Goal: Information Seeking & Learning: Learn about a topic

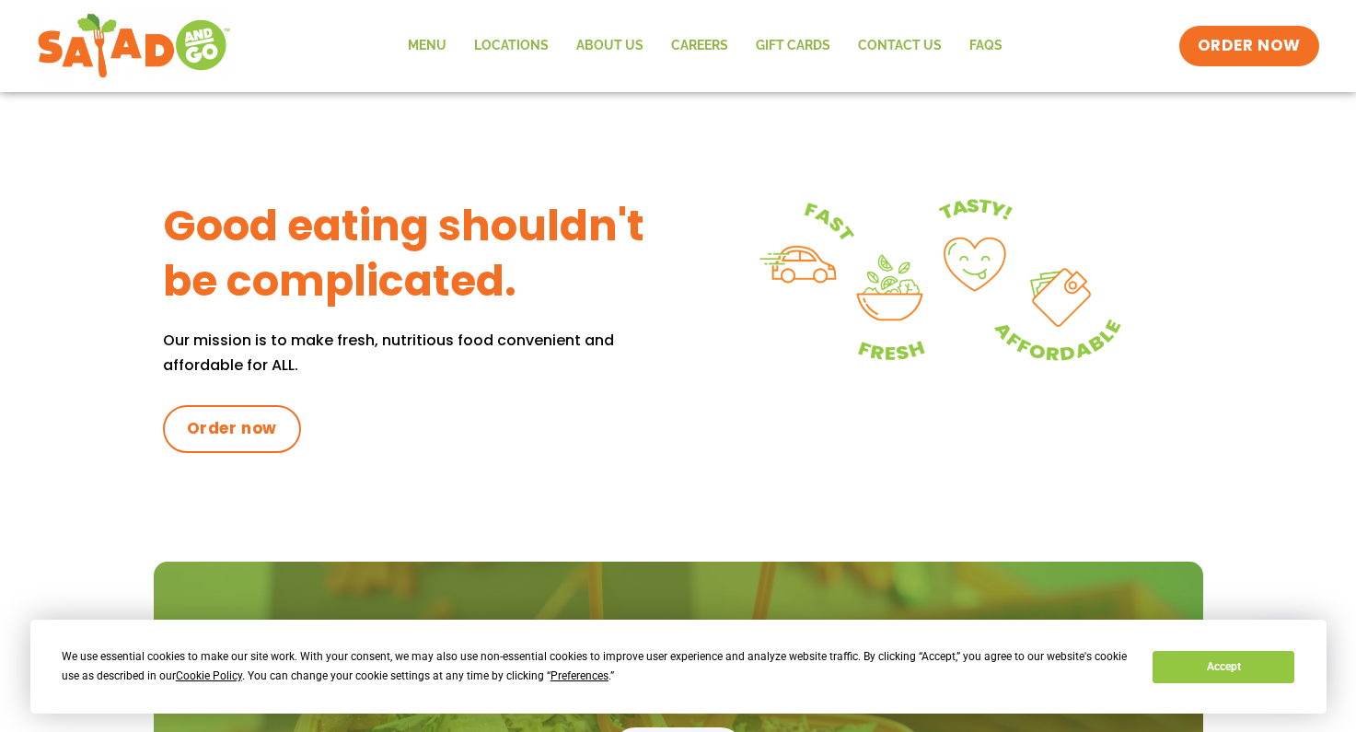
scroll to position [736, 0]
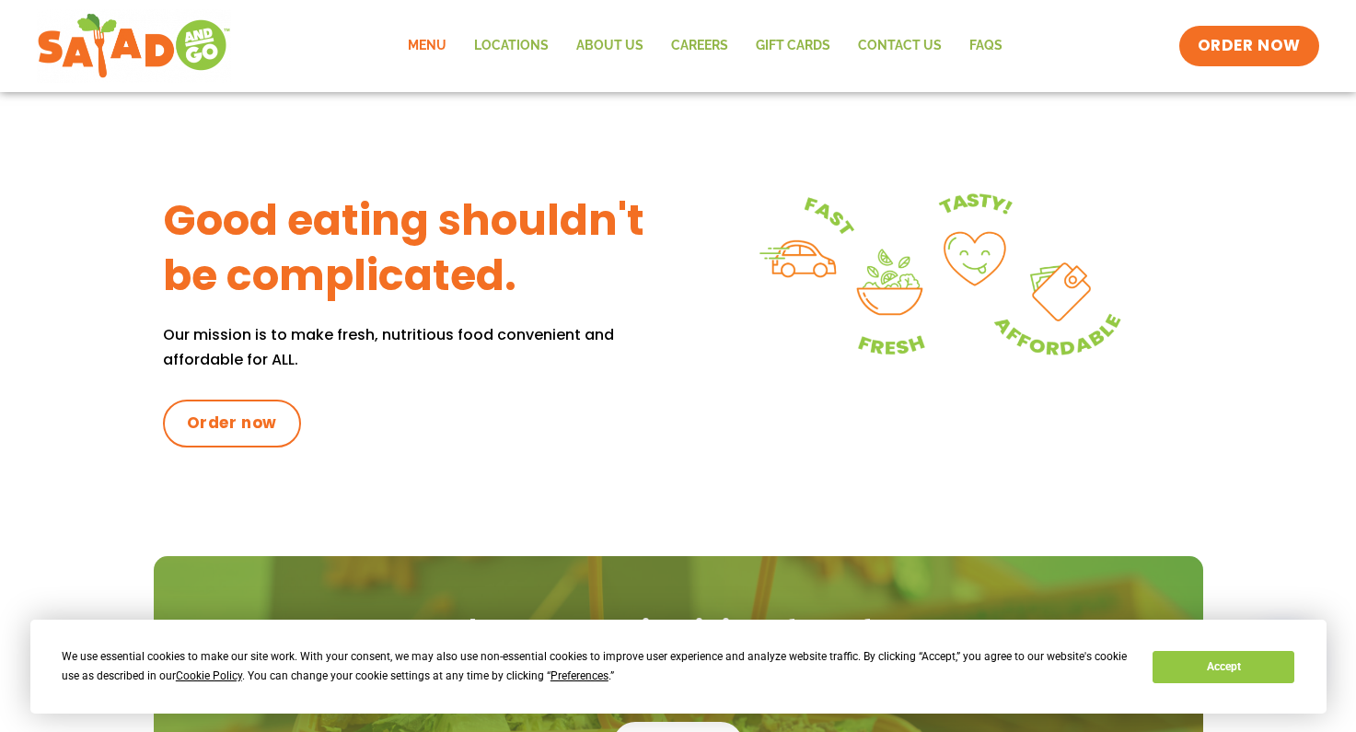
click at [436, 40] on link "Menu" at bounding box center [427, 46] width 66 height 42
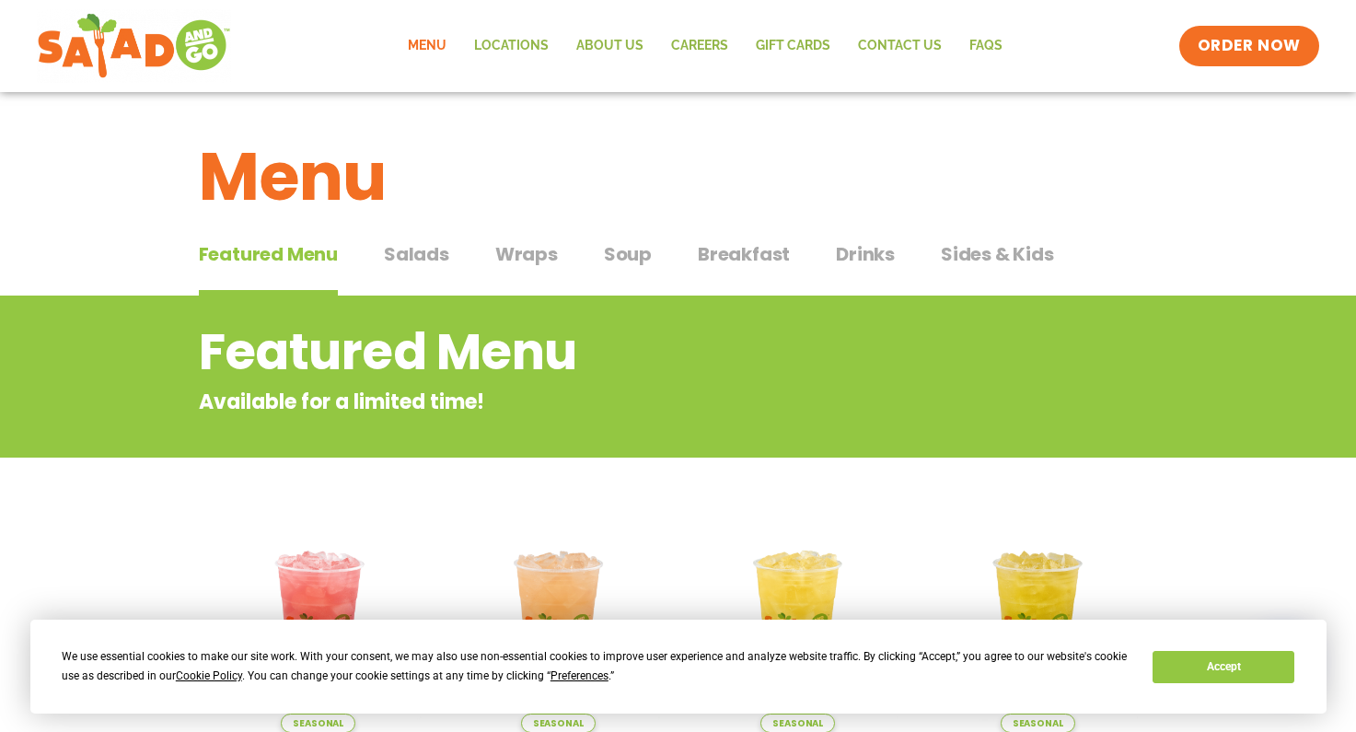
click at [630, 251] on span "Soup" at bounding box center [628, 254] width 48 height 28
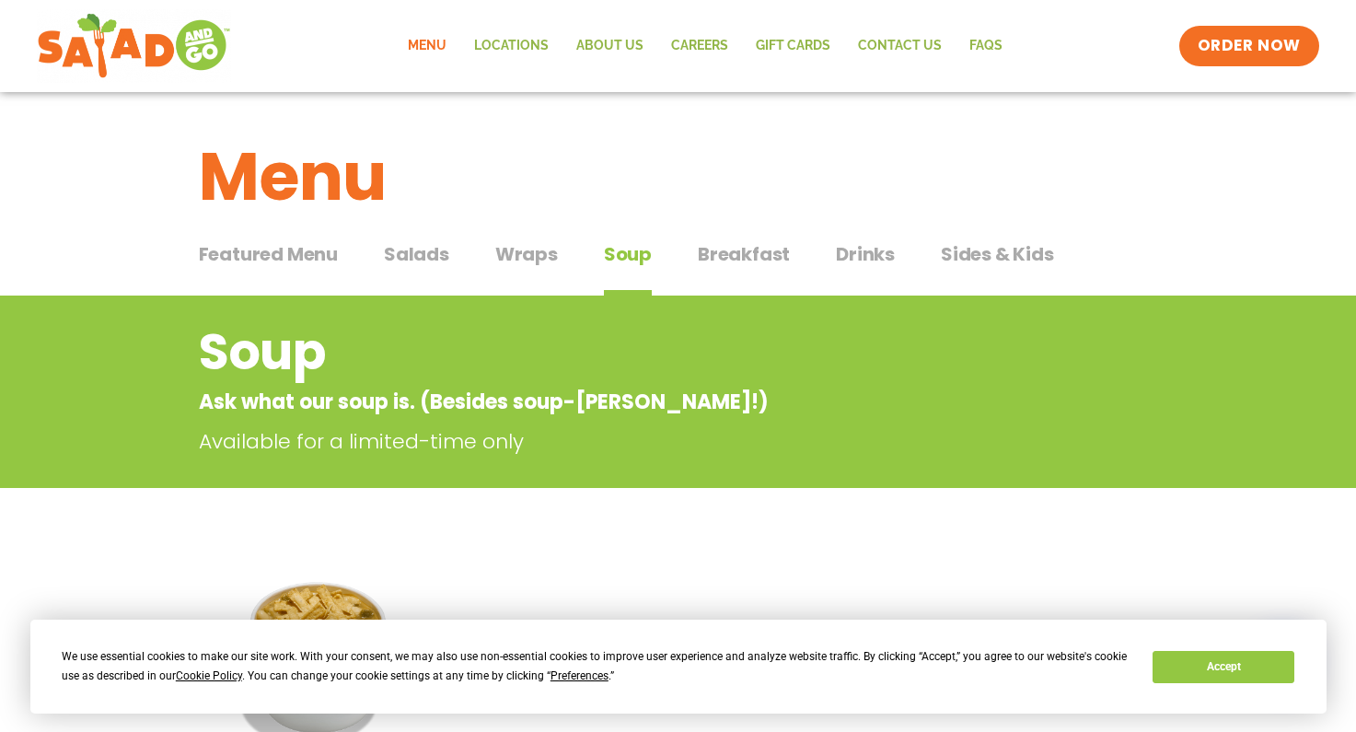
click at [541, 255] on span "Wraps" at bounding box center [526, 254] width 63 height 28
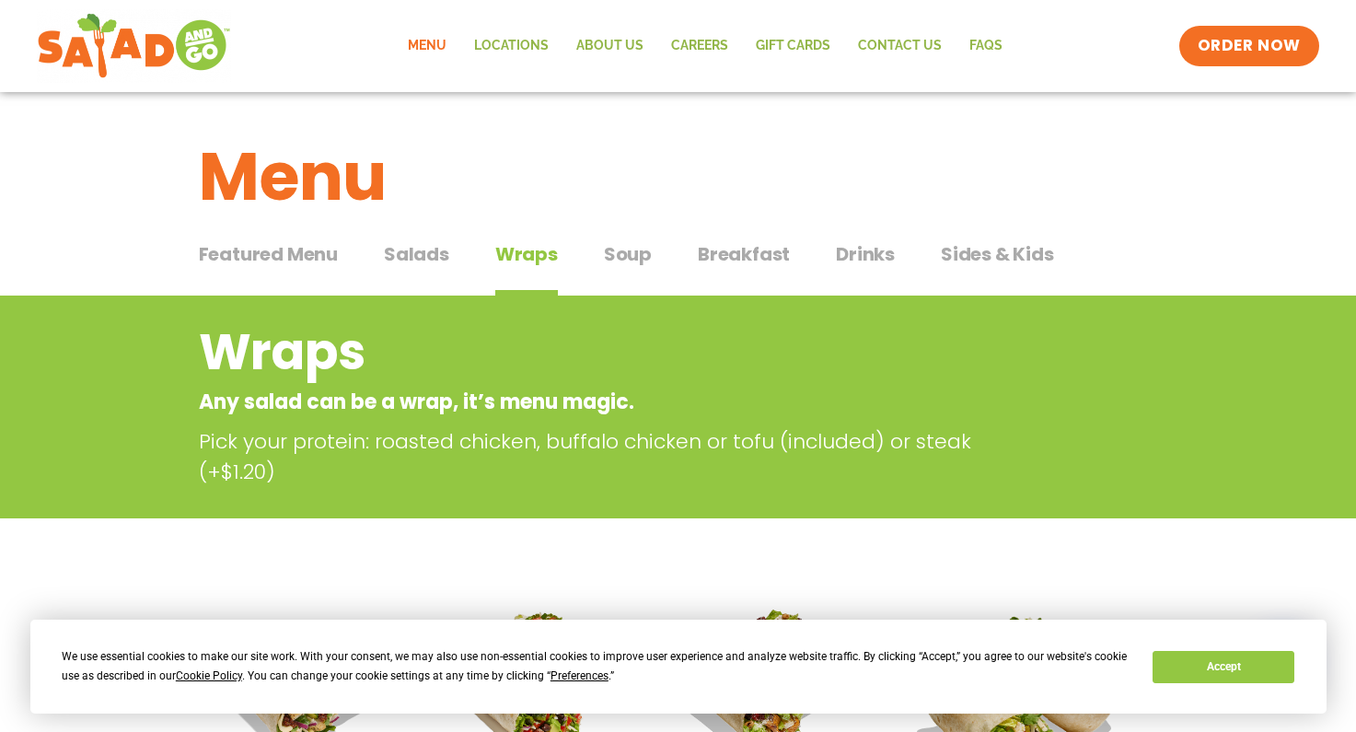
click at [425, 257] on span "Salads" at bounding box center [416, 254] width 65 height 28
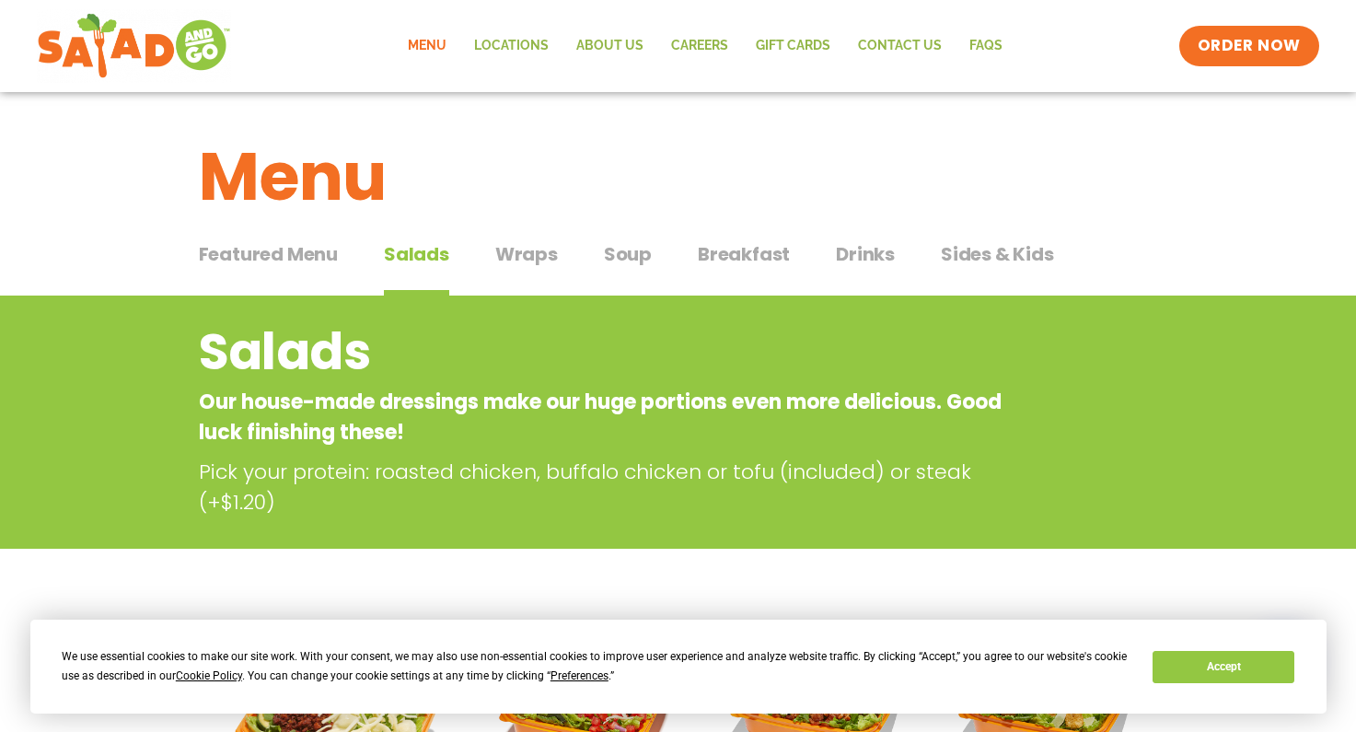
click at [722, 251] on span "Breakfast" at bounding box center [744, 254] width 92 height 28
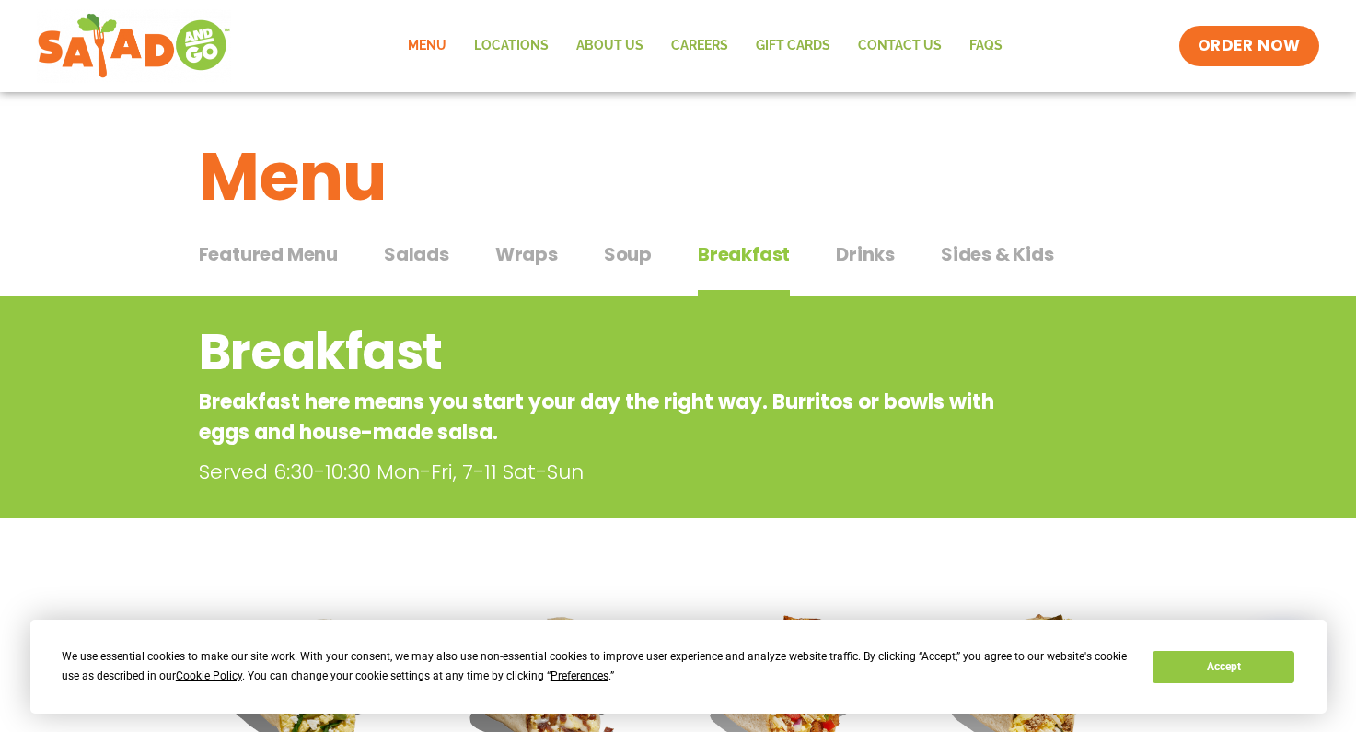
click at [316, 257] on span "Featured Menu" at bounding box center [268, 254] width 139 height 28
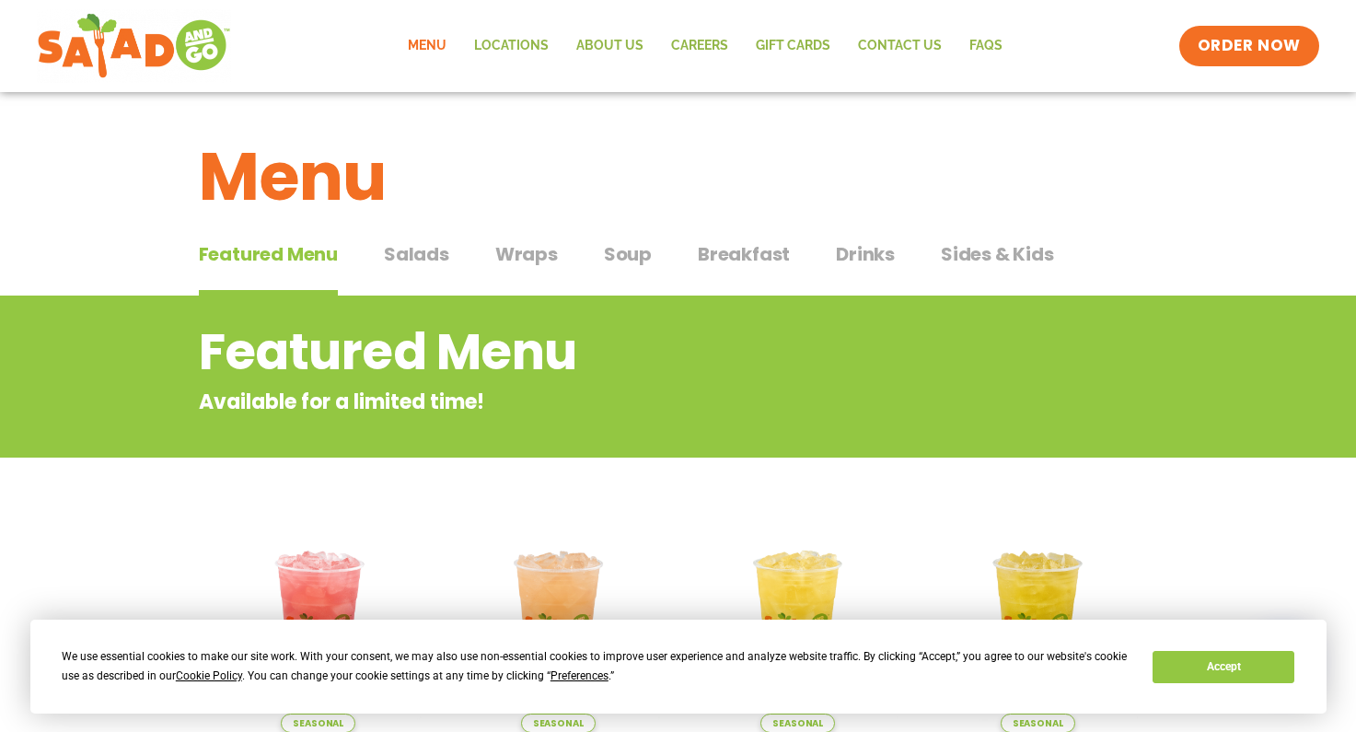
click at [869, 248] on span "Drinks" at bounding box center [865, 254] width 59 height 28
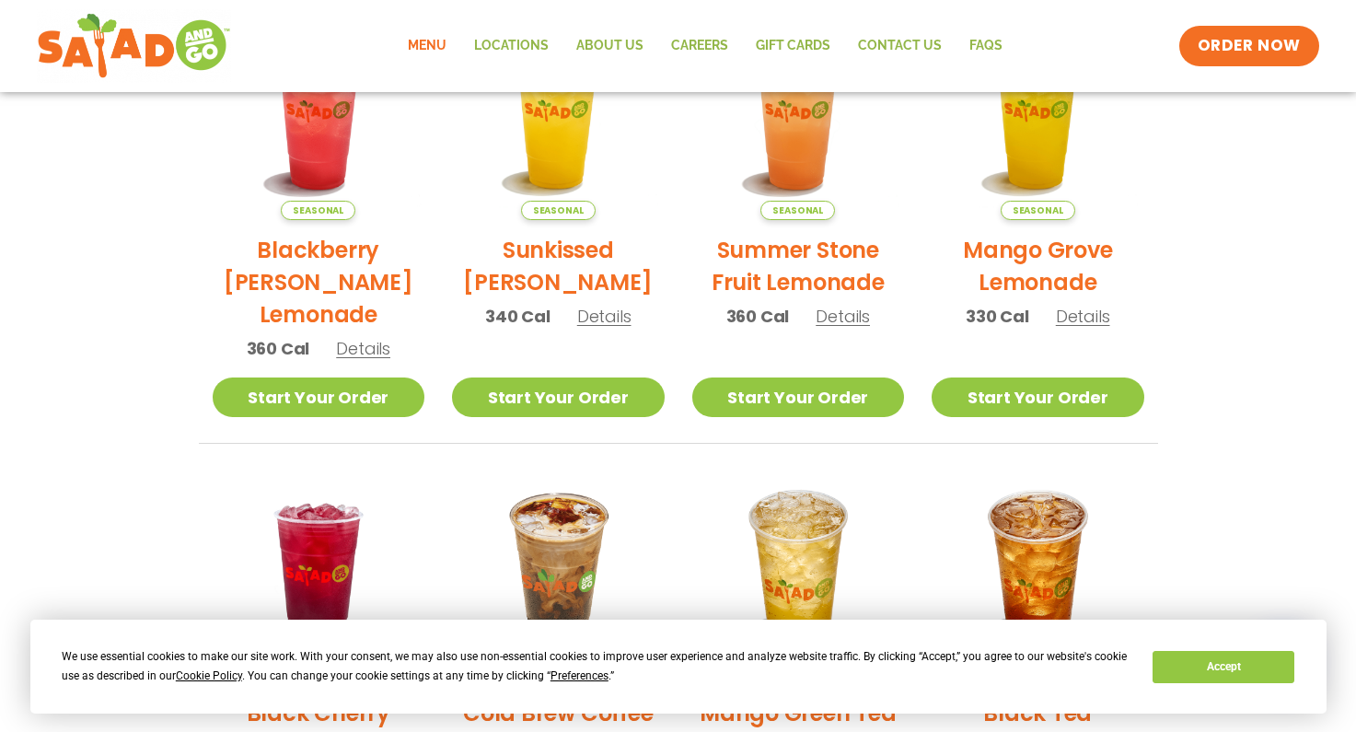
scroll to position [83, 0]
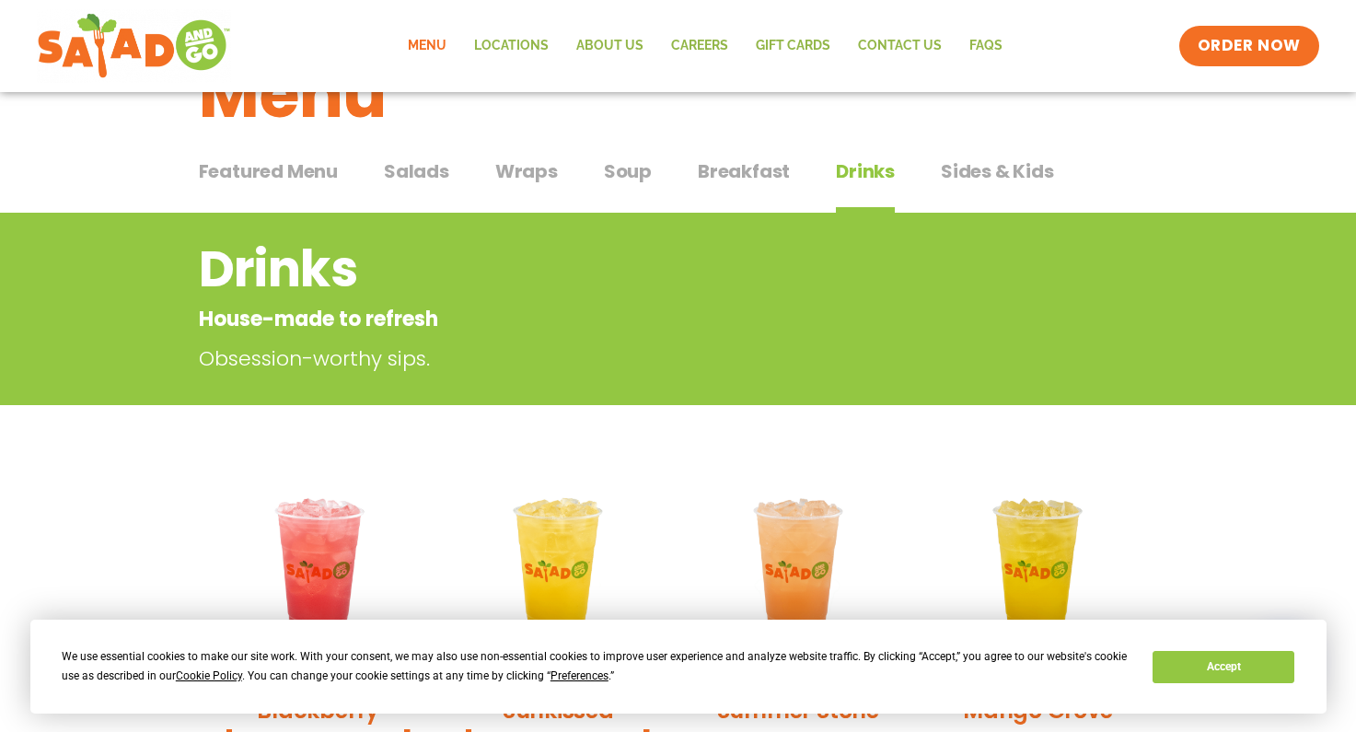
click at [1004, 166] on span "Sides & Kids" at bounding box center [997, 171] width 113 height 28
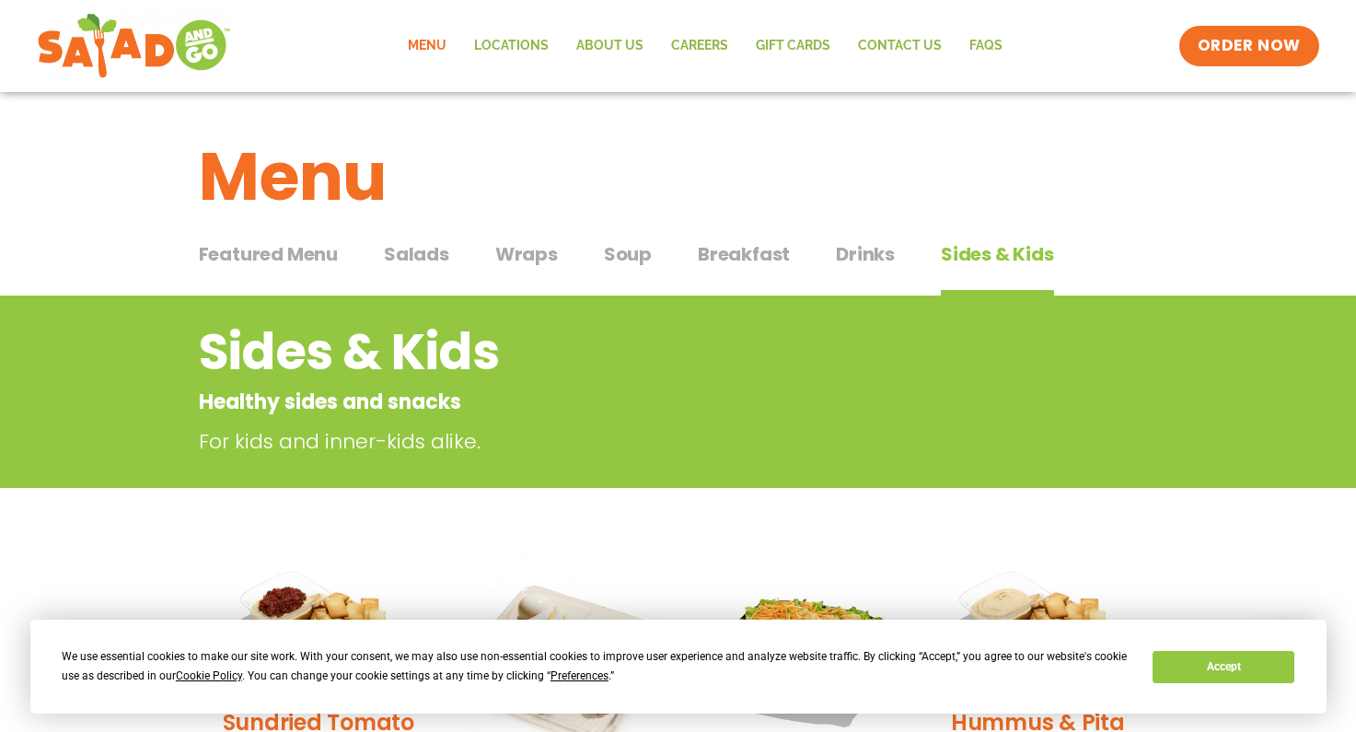
click at [749, 247] on span "Breakfast" at bounding box center [744, 254] width 92 height 28
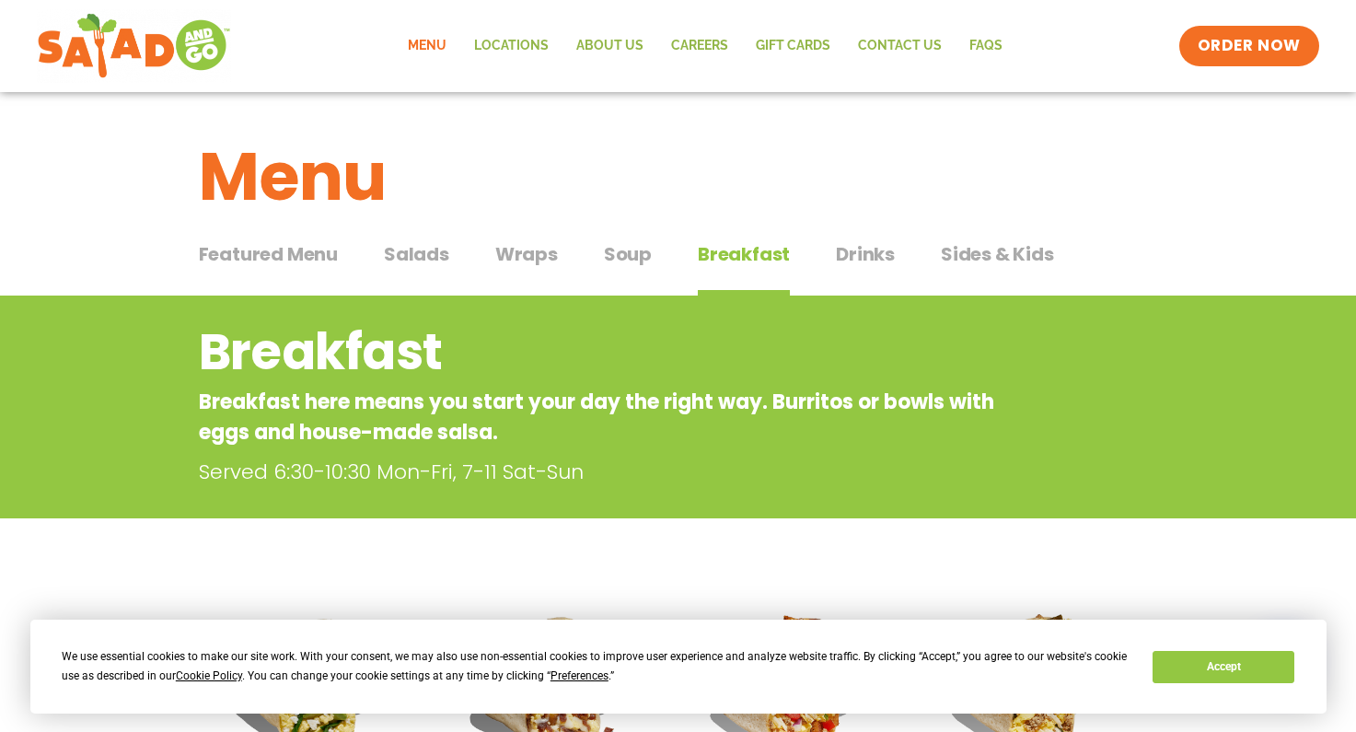
click at [422, 249] on span "Salads" at bounding box center [416, 254] width 65 height 28
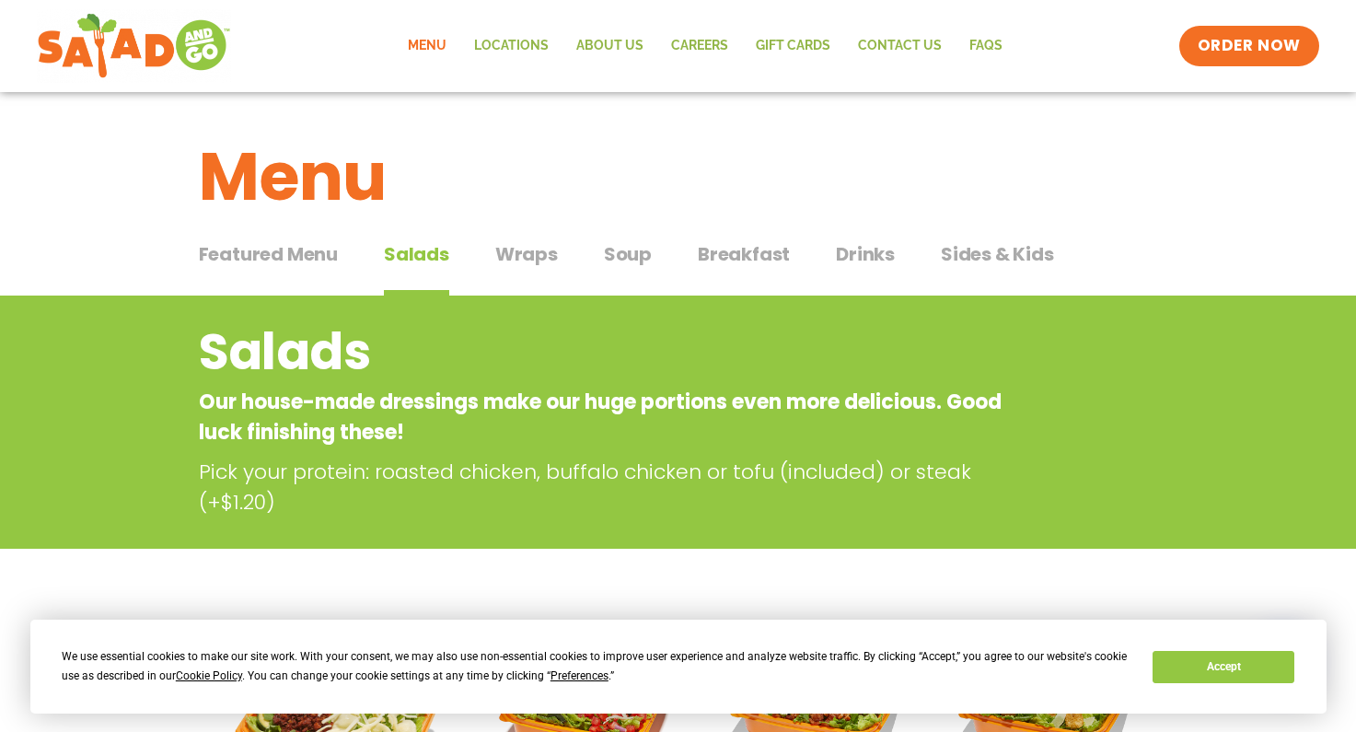
click at [777, 253] on span "Breakfast" at bounding box center [744, 254] width 92 height 28
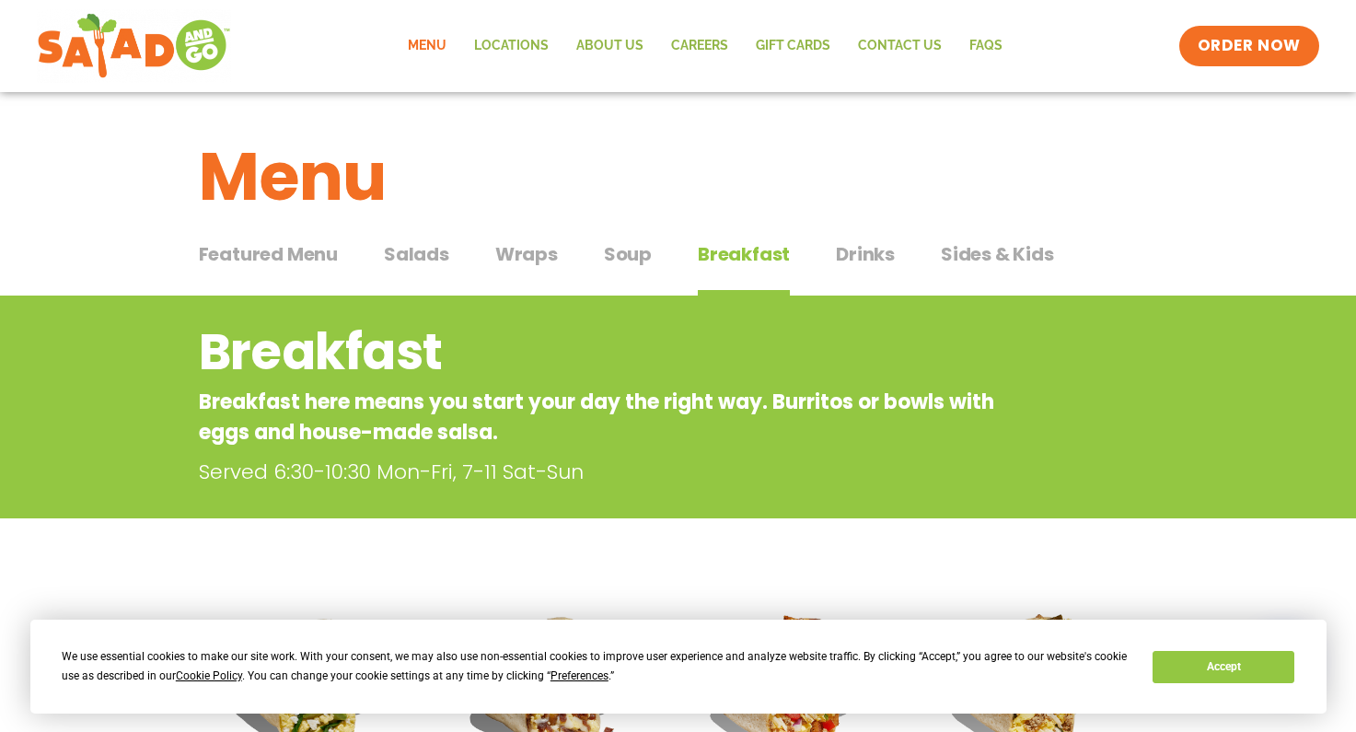
click at [301, 259] on span "Featured Menu" at bounding box center [268, 254] width 139 height 28
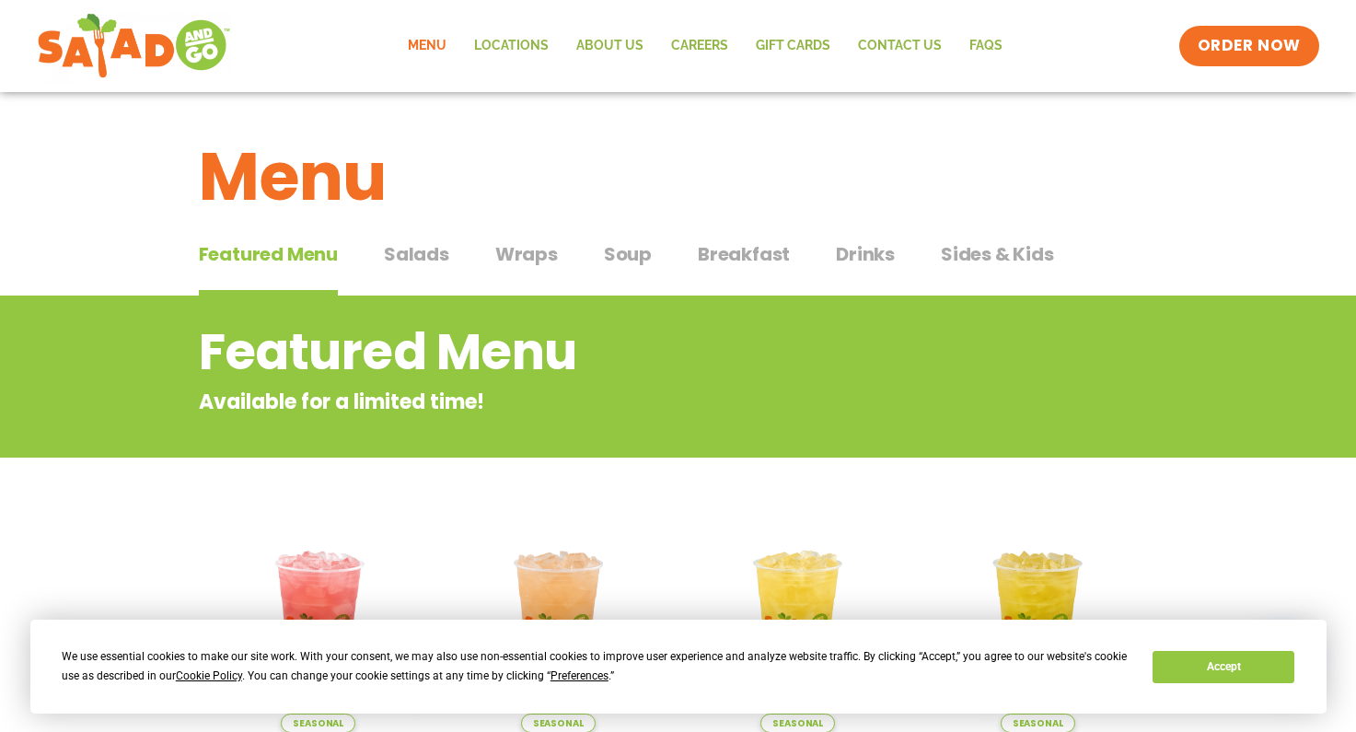
click at [838, 247] on span "Drinks" at bounding box center [865, 254] width 59 height 28
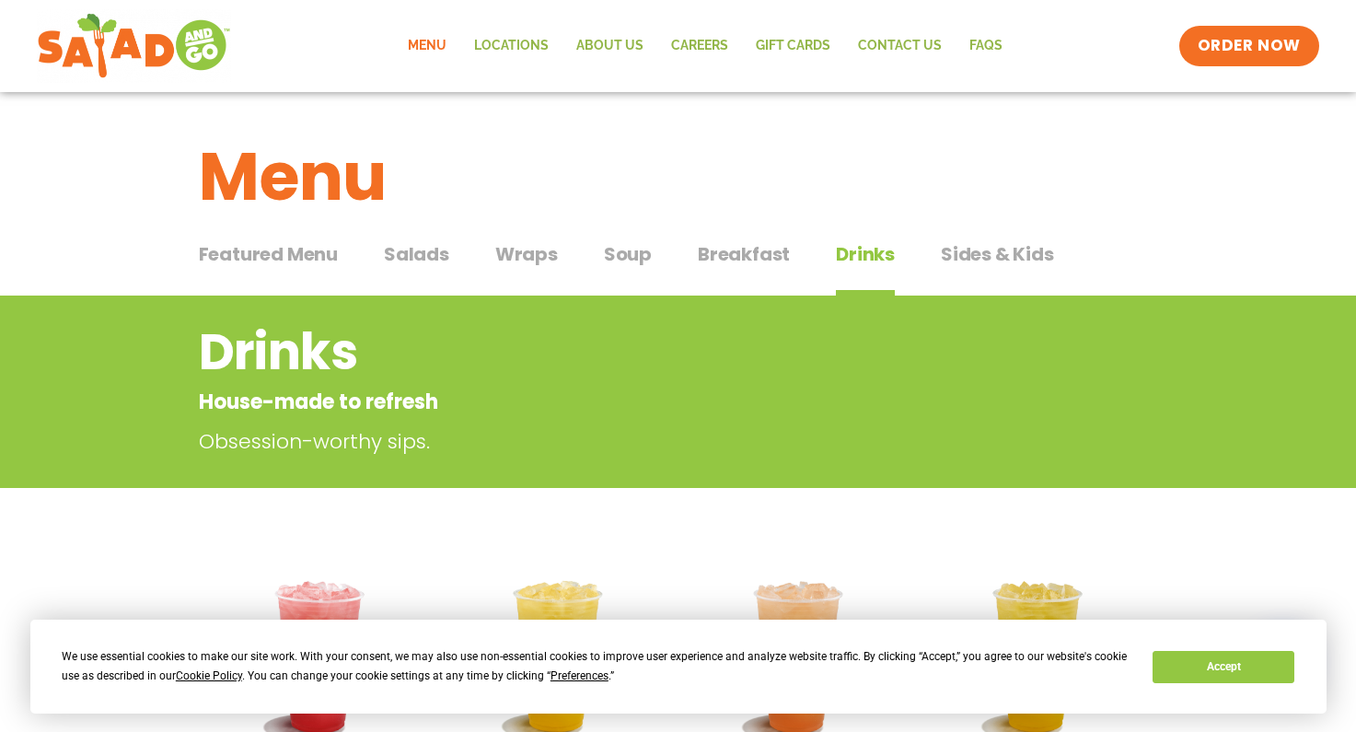
click at [980, 255] on span "Sides & Kids" at bounding box center [997, 254] width 113 height 28
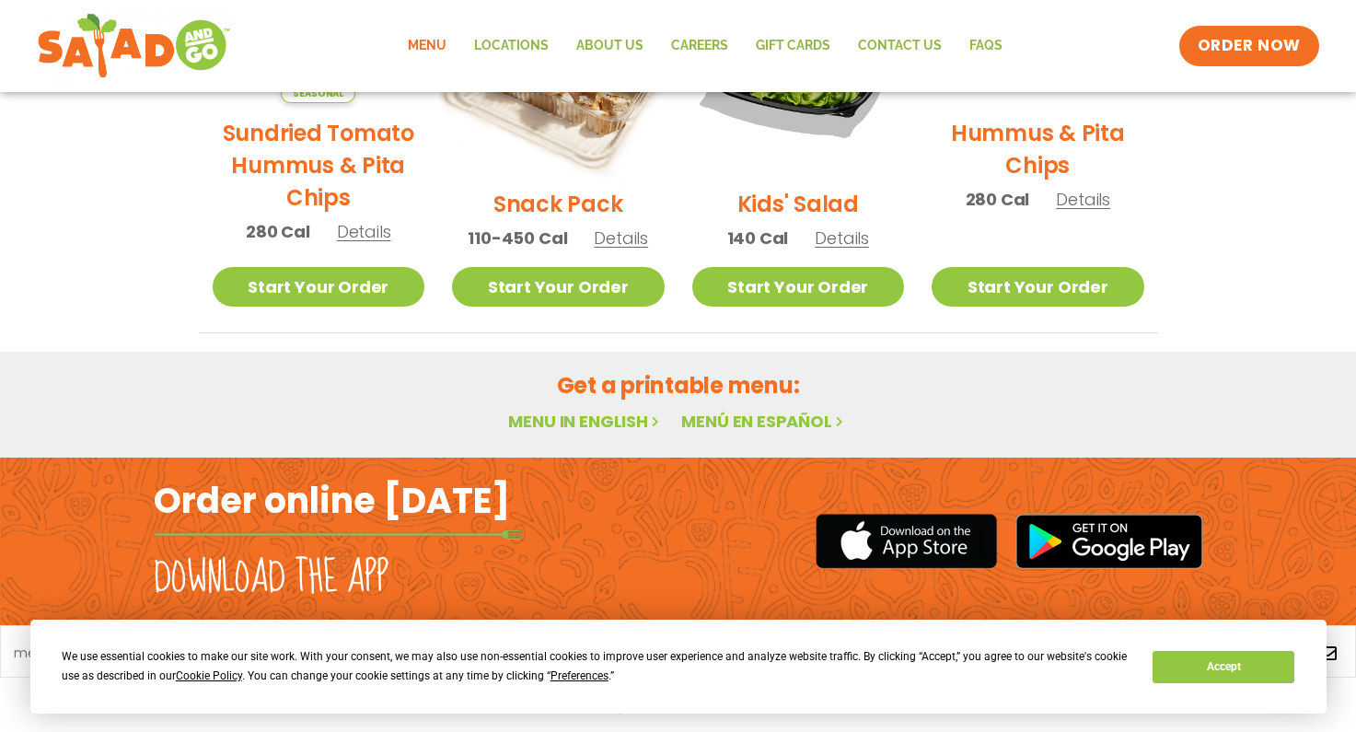
scroll to position [596, 0]
